Goal: Task Accomplishment & Management: Use online tool/utility

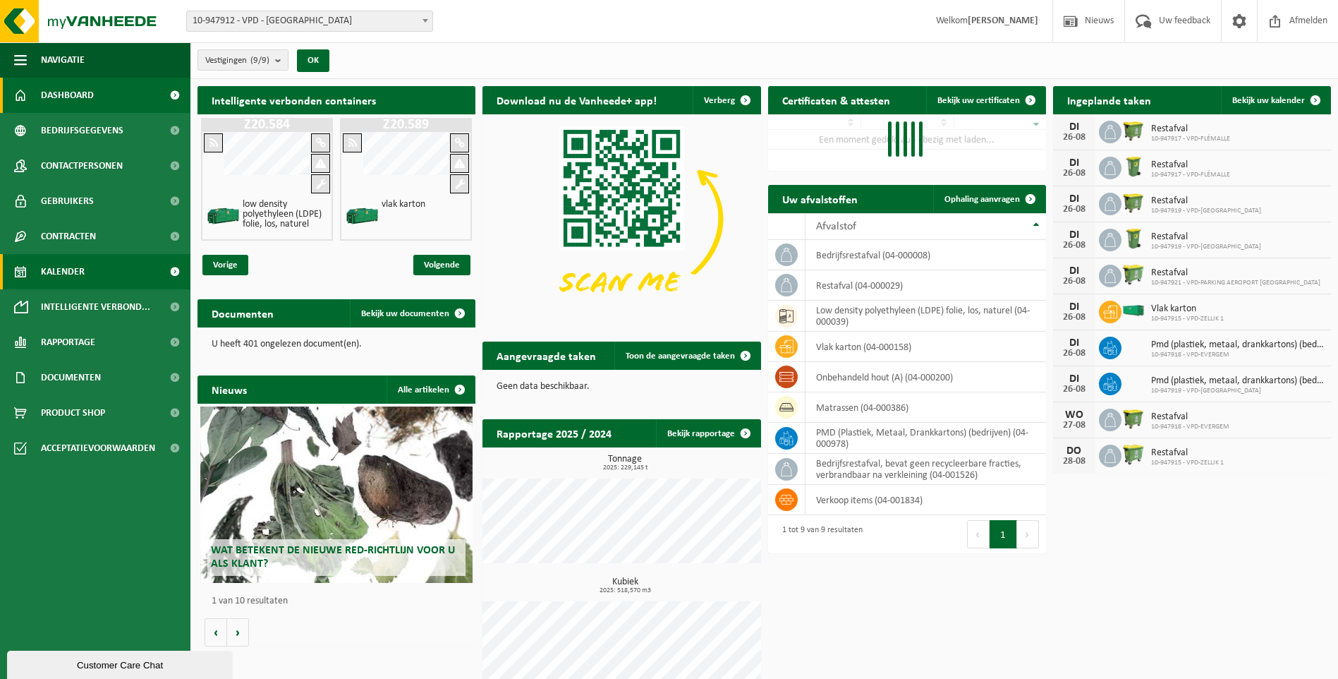
click at [54, 271] on span "Kalender" at bounding box center [63, 271] width 44 height 35
click at [58, 274] on span "Kalender" at bounding box center [63, 271] width 44 height 35
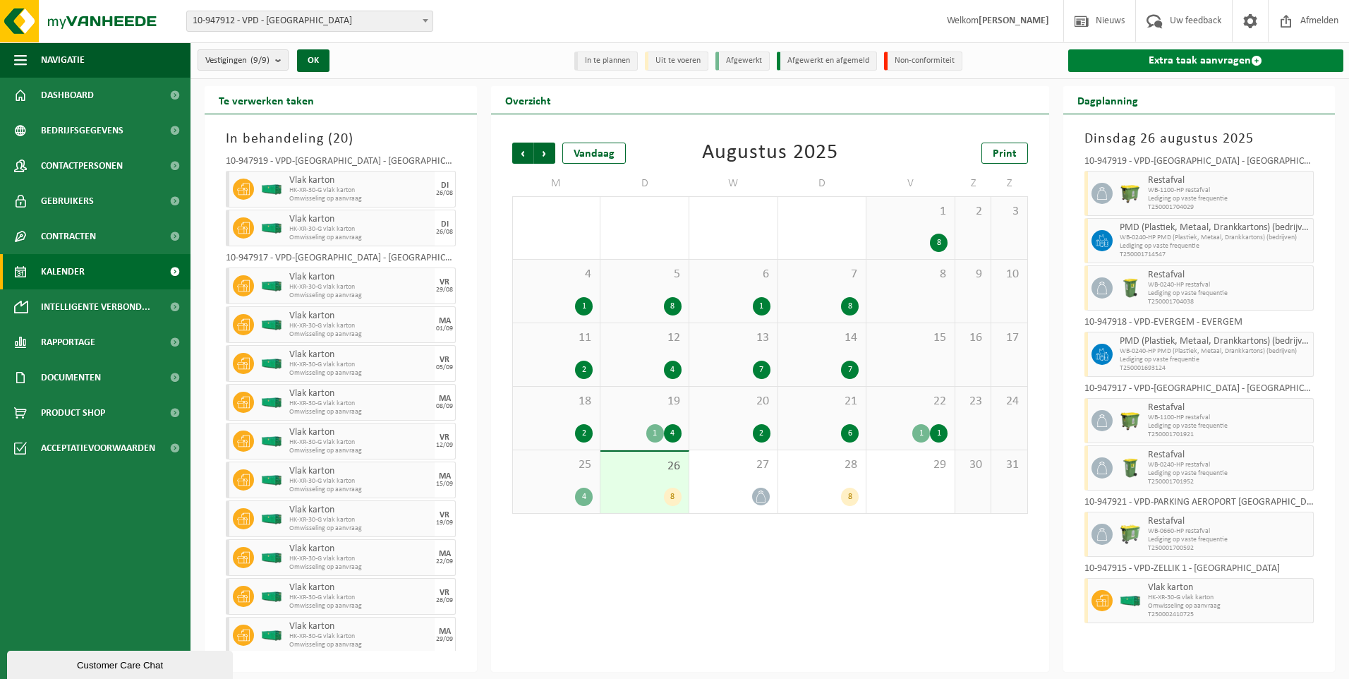
click at [1197, 55] on link "Extra taak aanvragen" at bounding box center [1206, 60] width 276 height 23
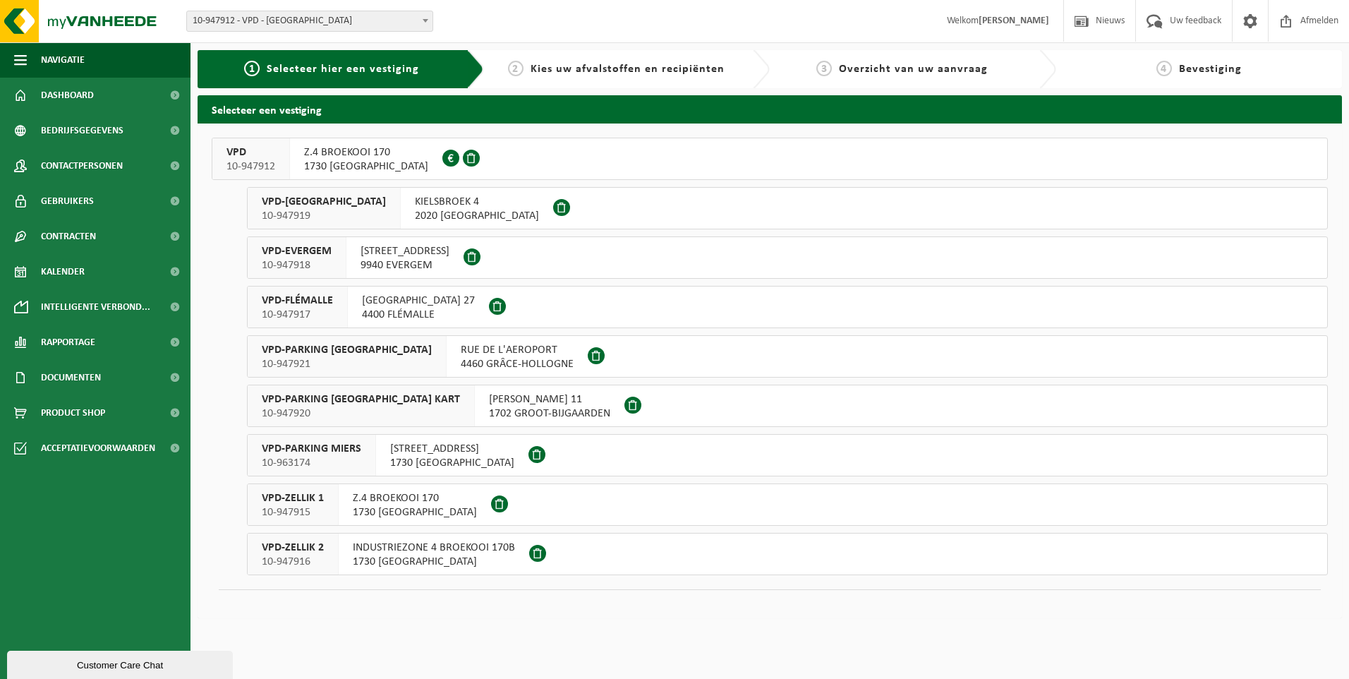
click at [294, 207] on span "VPD-ANTWERPEN" at bounding box center [324, 202] width 124 height 14
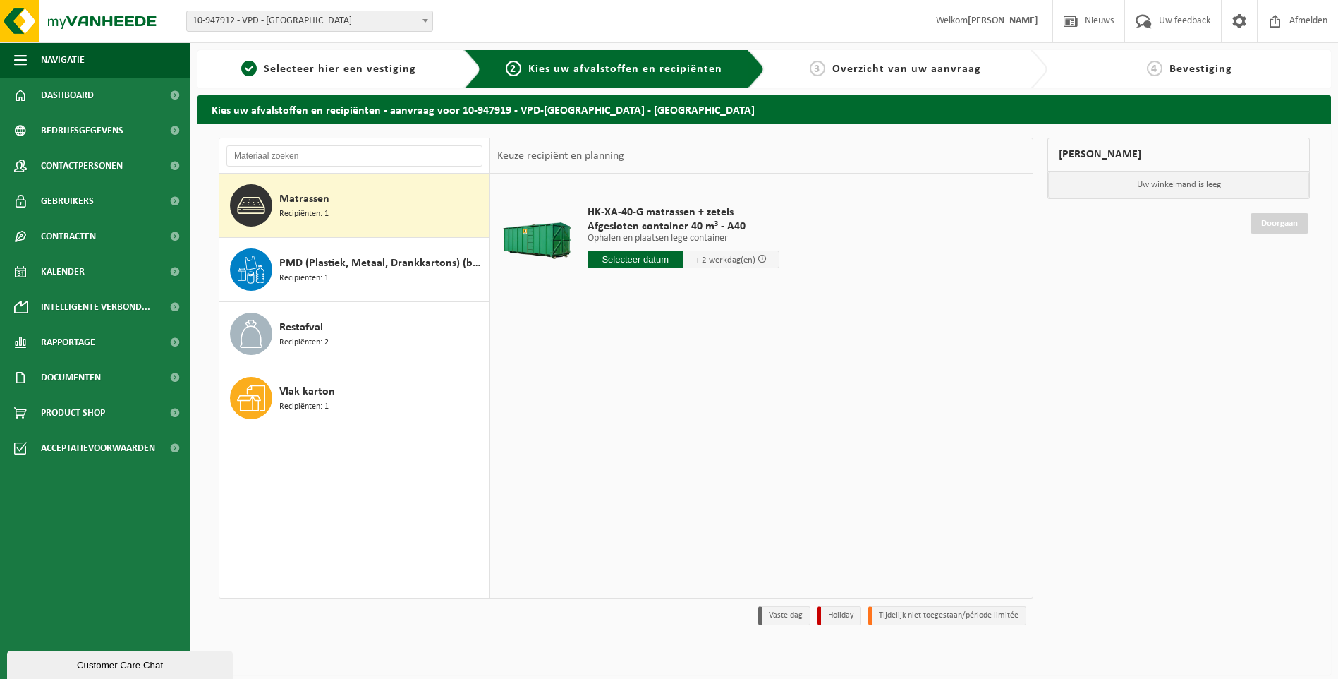
click at [314, 198] on span "Matrassen" at bounding box center [304, 198] width 50 height 17
click at [644, 259] on input "text" at bounding box center [636, 259] width 96 height 18
click at [677, 431] on div "28" at bounding box center [674, 429] width 25 height 23
type input "Van 2025-08-28"
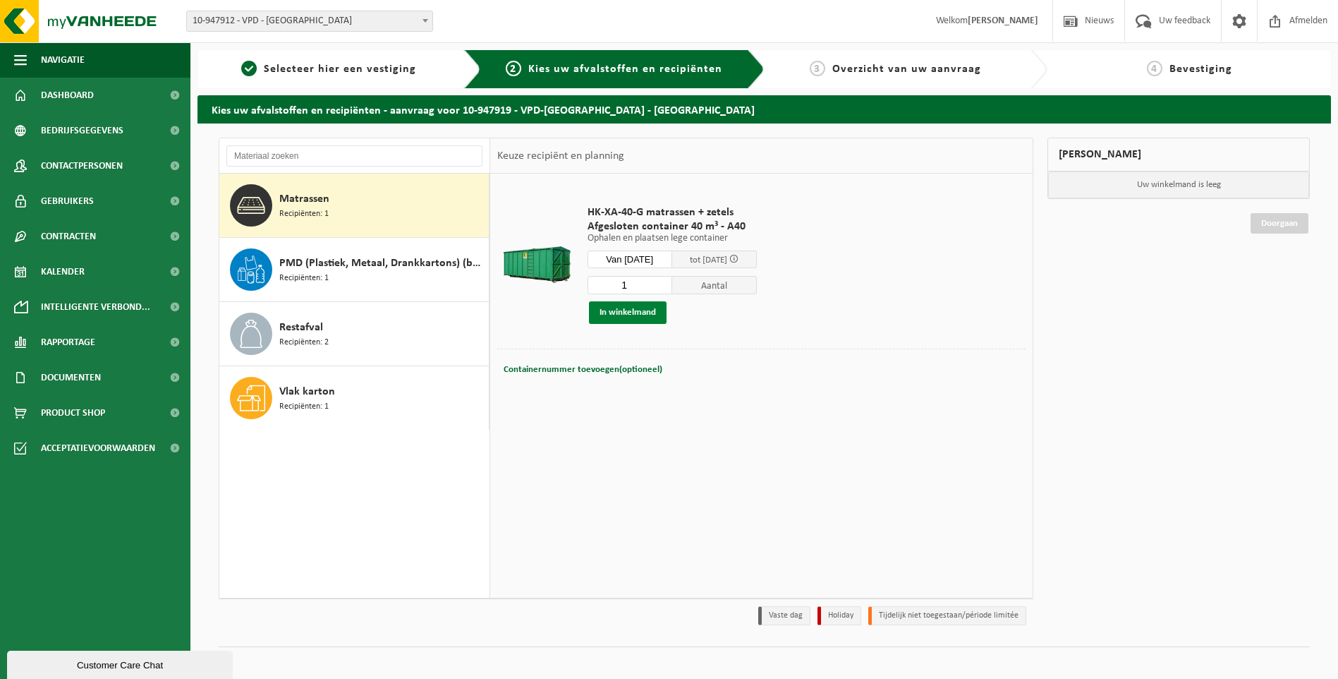
click at [634, 315] on button "In winkelmand" at bounding box center [628, 312] width 78 height 23
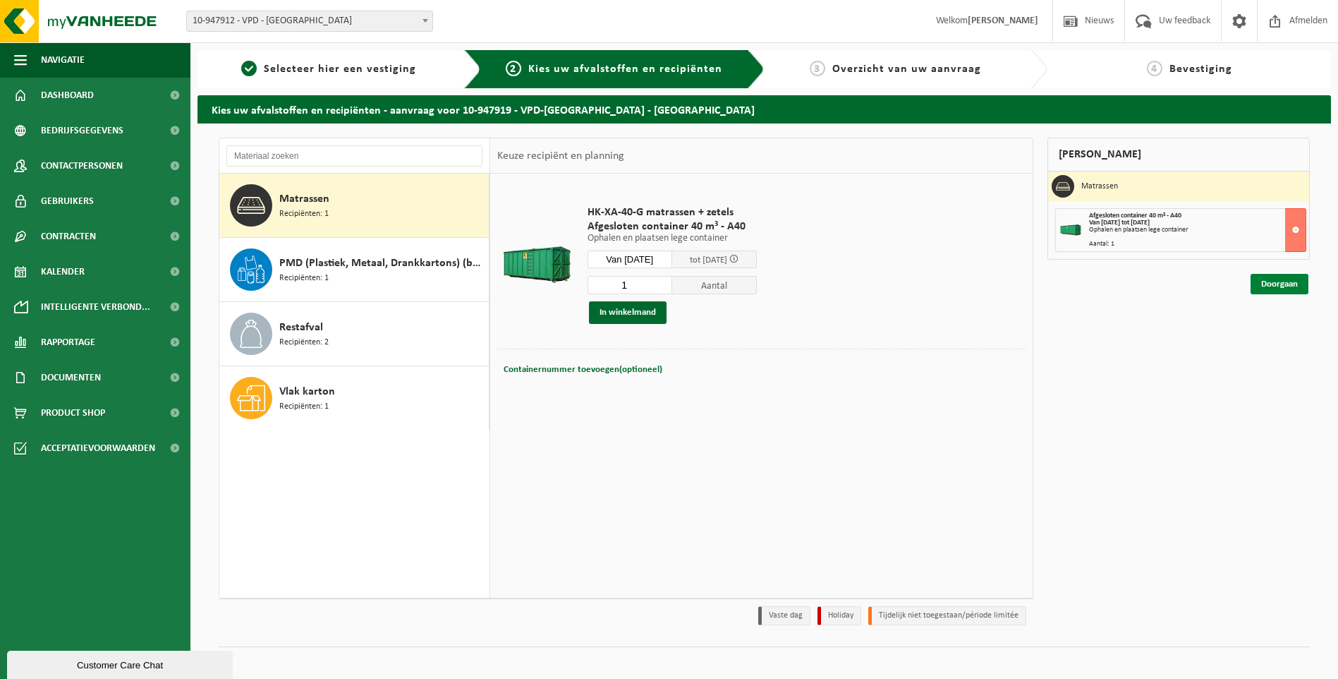
click at [1277, 290] on link "Doorgaan" at bounding box center [1280, 284] width 58 height 20
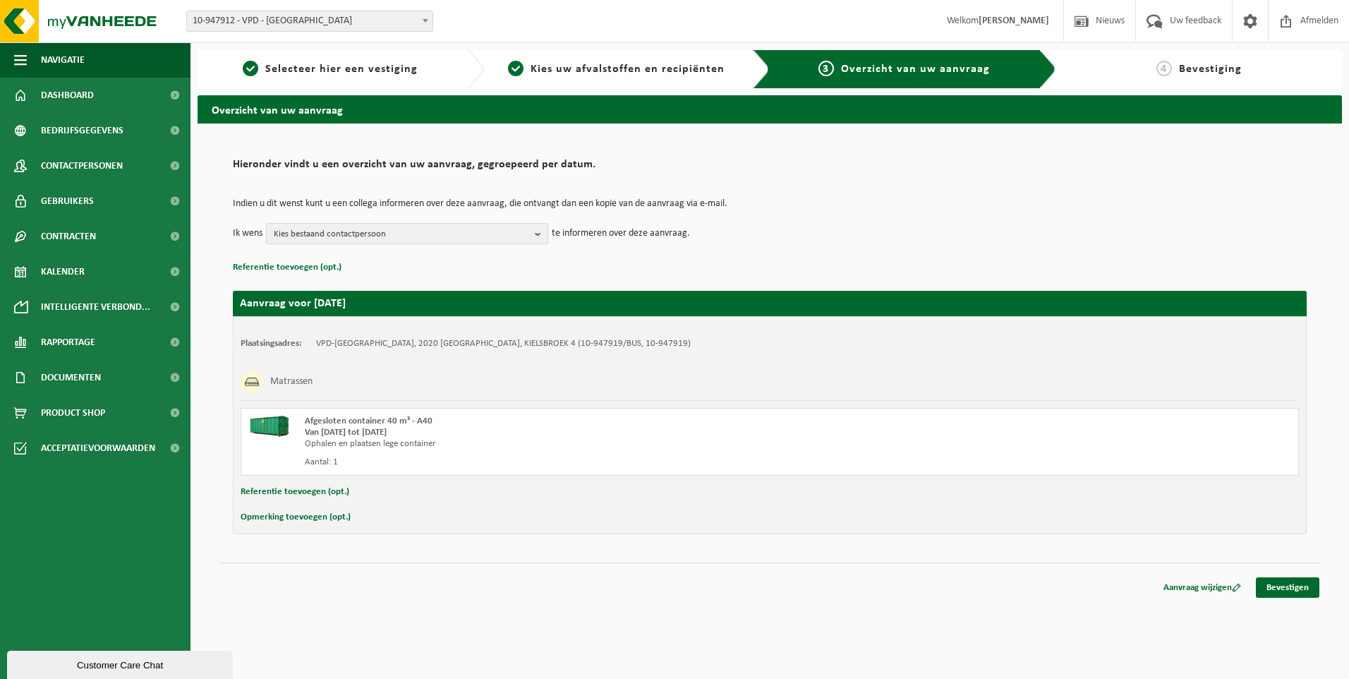
click at [538, 234] on b "button" at bounding box center [541, 234] width 13 height 20
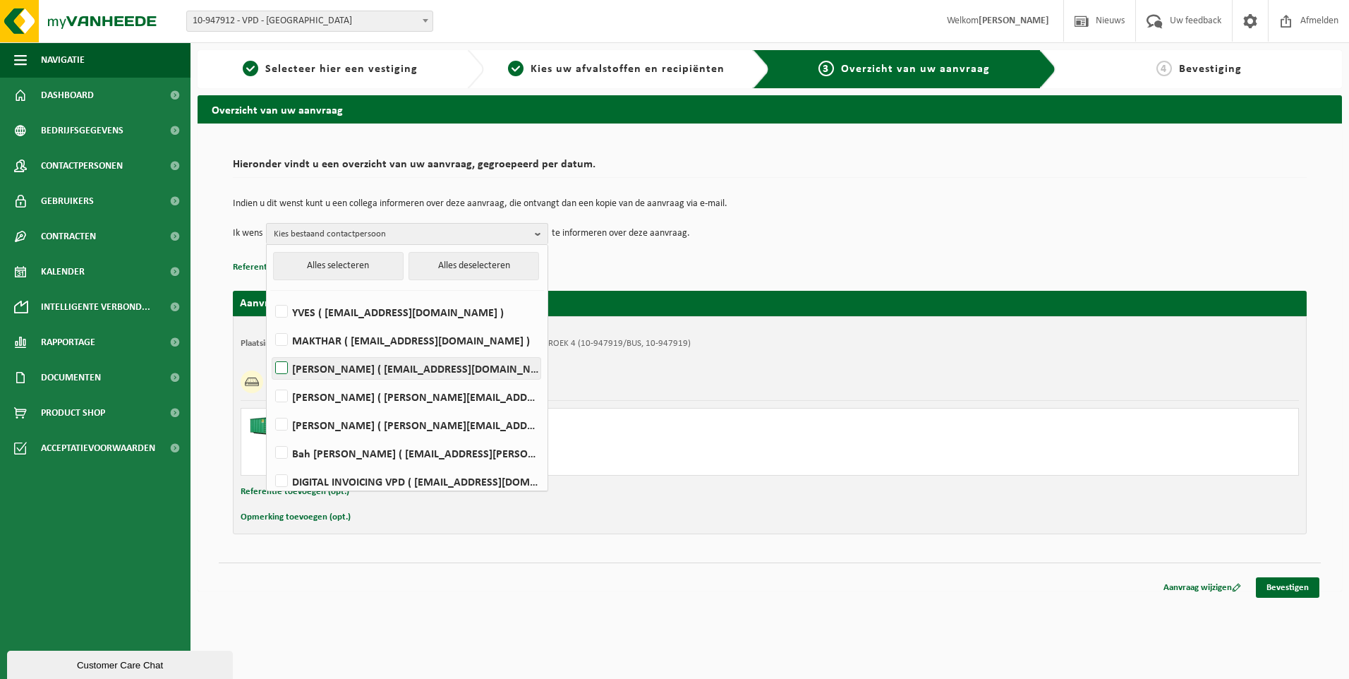
click at [408, 373] on label "ROMAIN ( romain@vpd.eu )" at bounding box center [406, 368] width 268 height 21
click at [270, 351] on input "ROMAIN ( romain@vpd.eu )" at bounding box center [269, 350] width 1 height 1
checkbox input "true"
click at [954, 255] on div "Indien u dit wenst kunt u een collega informeren over deze aanvraag, die ontvan…" at bounding box center [770, 221] width 1074 height 73
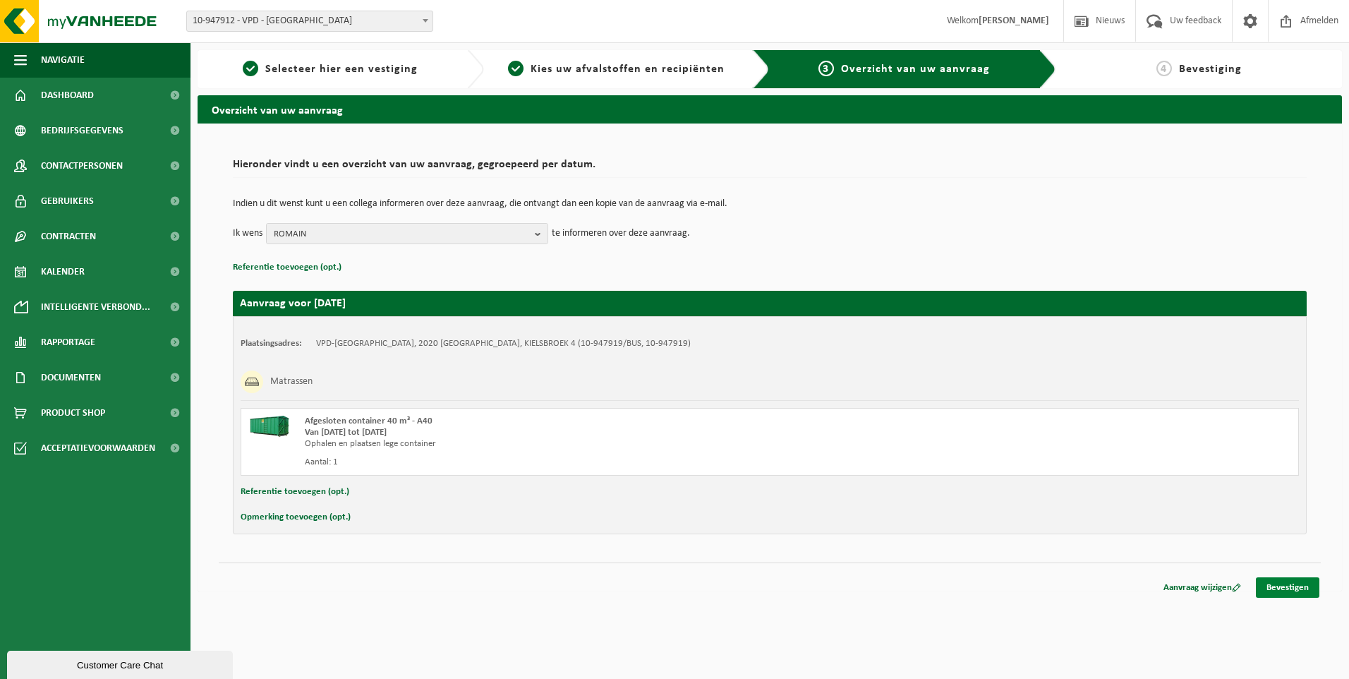
click at [1299, 587] on link "Bevestigen" at bounding box center [1287, 587] width 63 height 20
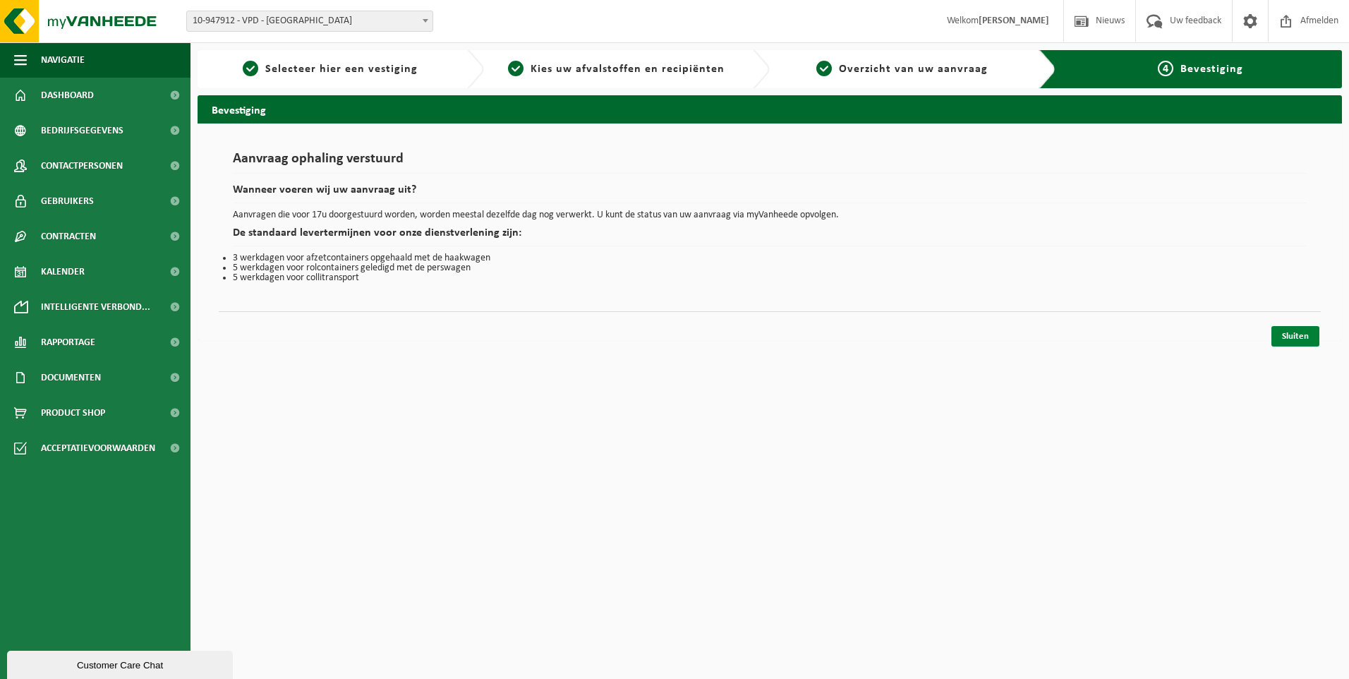
click at [1301, 341] on link "Sluiten" at bounding box center [1295, 336] width 48 height 20
